Goal: Communication & Community: Answer question/provide support

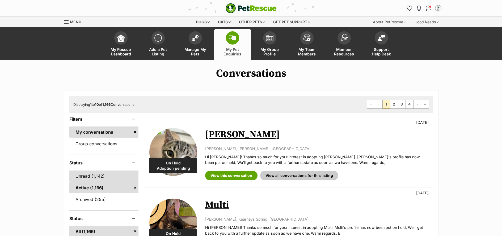
click at [78, 178] on link "Unread (1,142)" at bounding box center [103, 176] width 69 height 11
